Goal: Transaction & Acquisition: Obtain resource

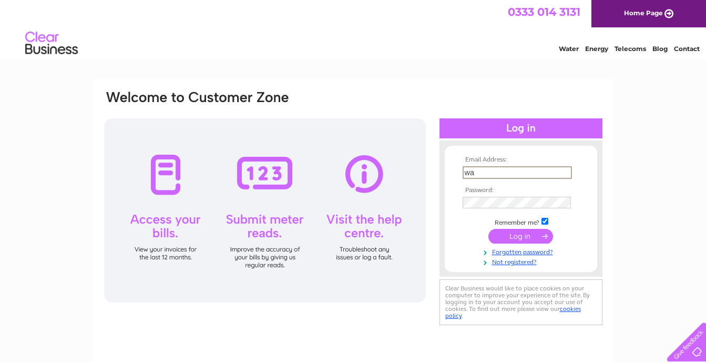
type input "[EMAIL_ADDRESS][DOMAIN_NAME]"
click at [511, 230] on input "submit" at bounding box center [520, 235] width 65 height 15
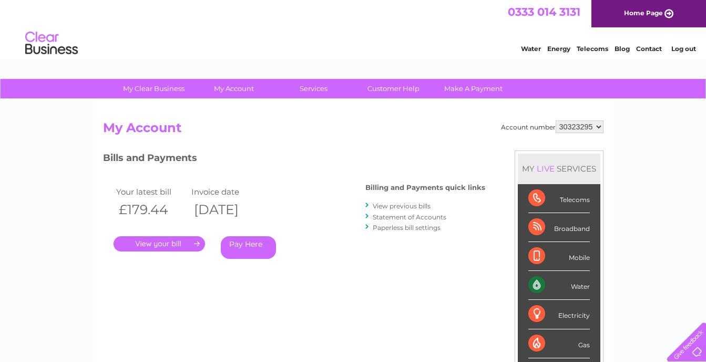
click at [186, 247] on link "." at bounding box center [159, 243] width 91 height 15
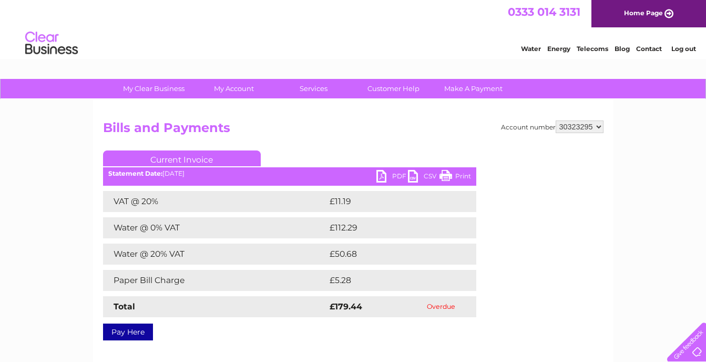
click at [615, 174] on div "My Clear Business Login Details My Details My Preferences Link Account My Accou…" at bounding box center [353, 326] width 706 height 495
click at [646, 189] on div "My Clear Business Login Details My Details My Preferences Link Account My Accou…" at bounding box center [353, 326] width 706 height 495
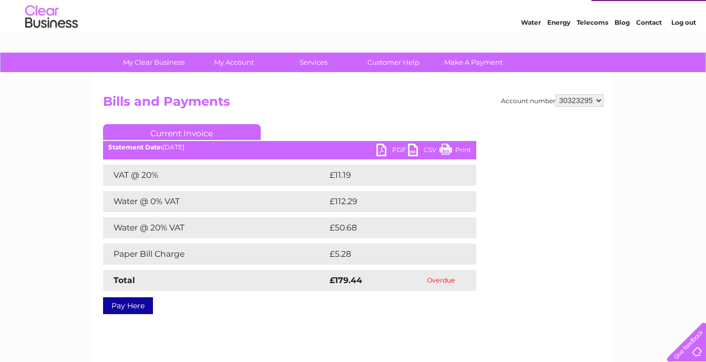
scroll to position [17, 0]
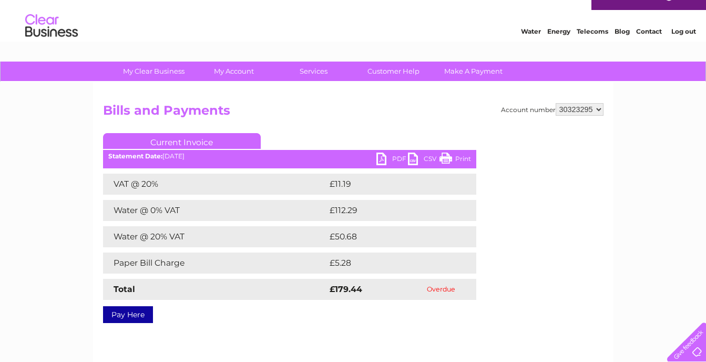
click at [383, 159] on link "PDF" at bounding box center [392, 159] width 32 height 15
